Goal: Task Accomplishment & Management: Use online tool/utility

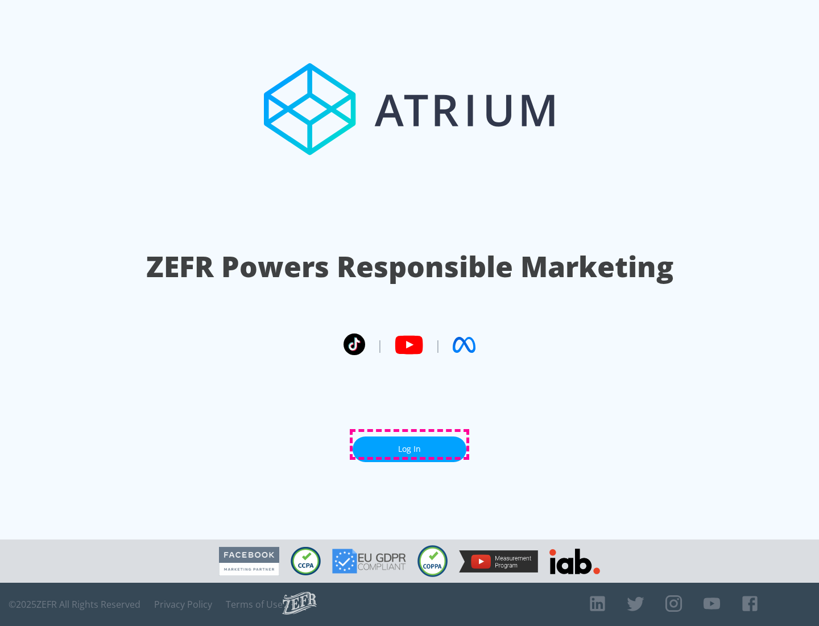
click at [409, 444] on link "Log In" at bounding box center [410, 449] width 114 height 26
